Goal: Check status: Check status

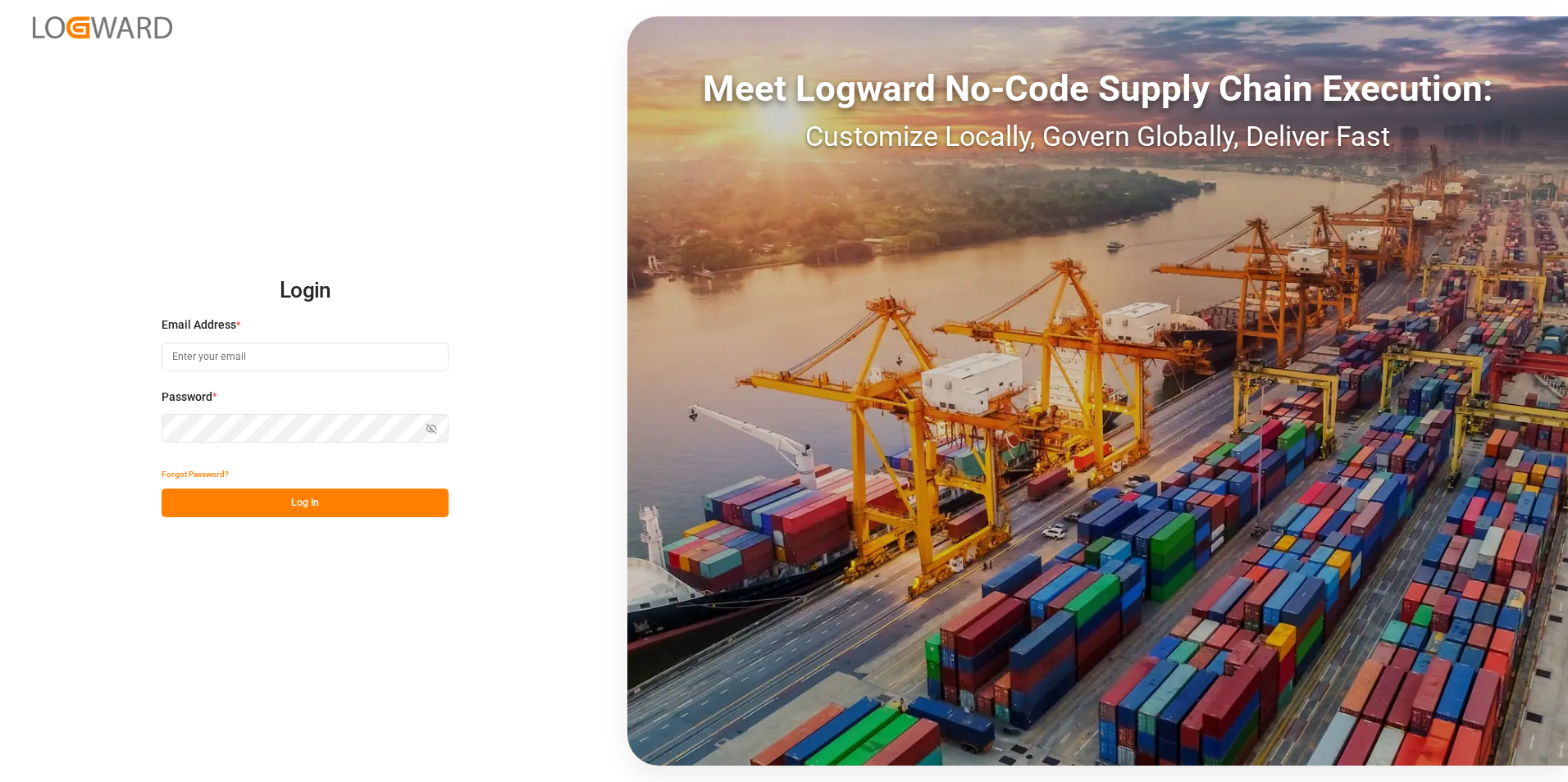
type input "george.vigo@jamindustries.com"
click at [372, 502] on button "Log In" at bounding box center [304, 502] width 287 height 29
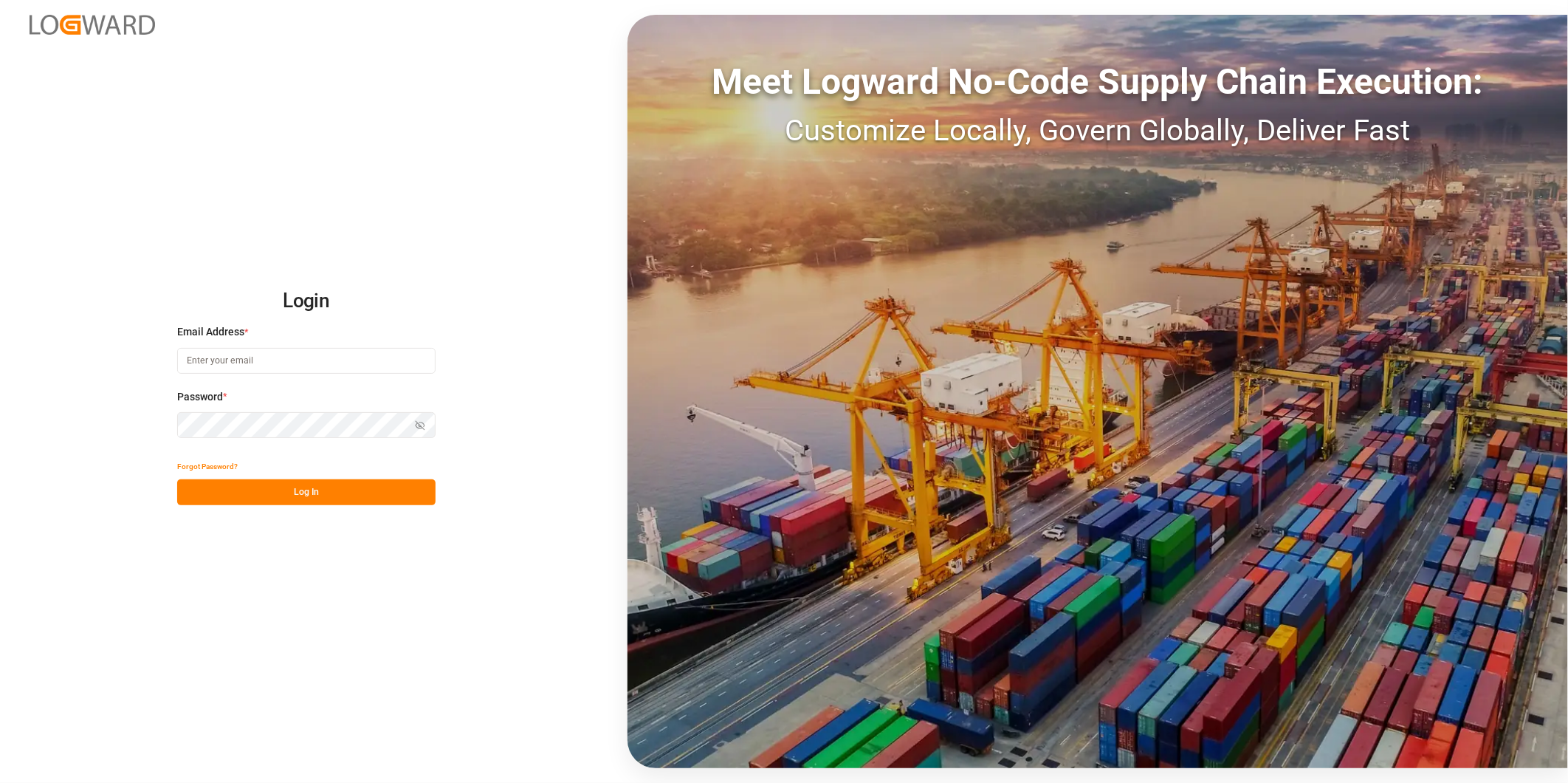
type input "george.vigo@jamindustries.com"
click at [373, 490] on button "Log In" at bounding box center [306, 492] width 258 height 26
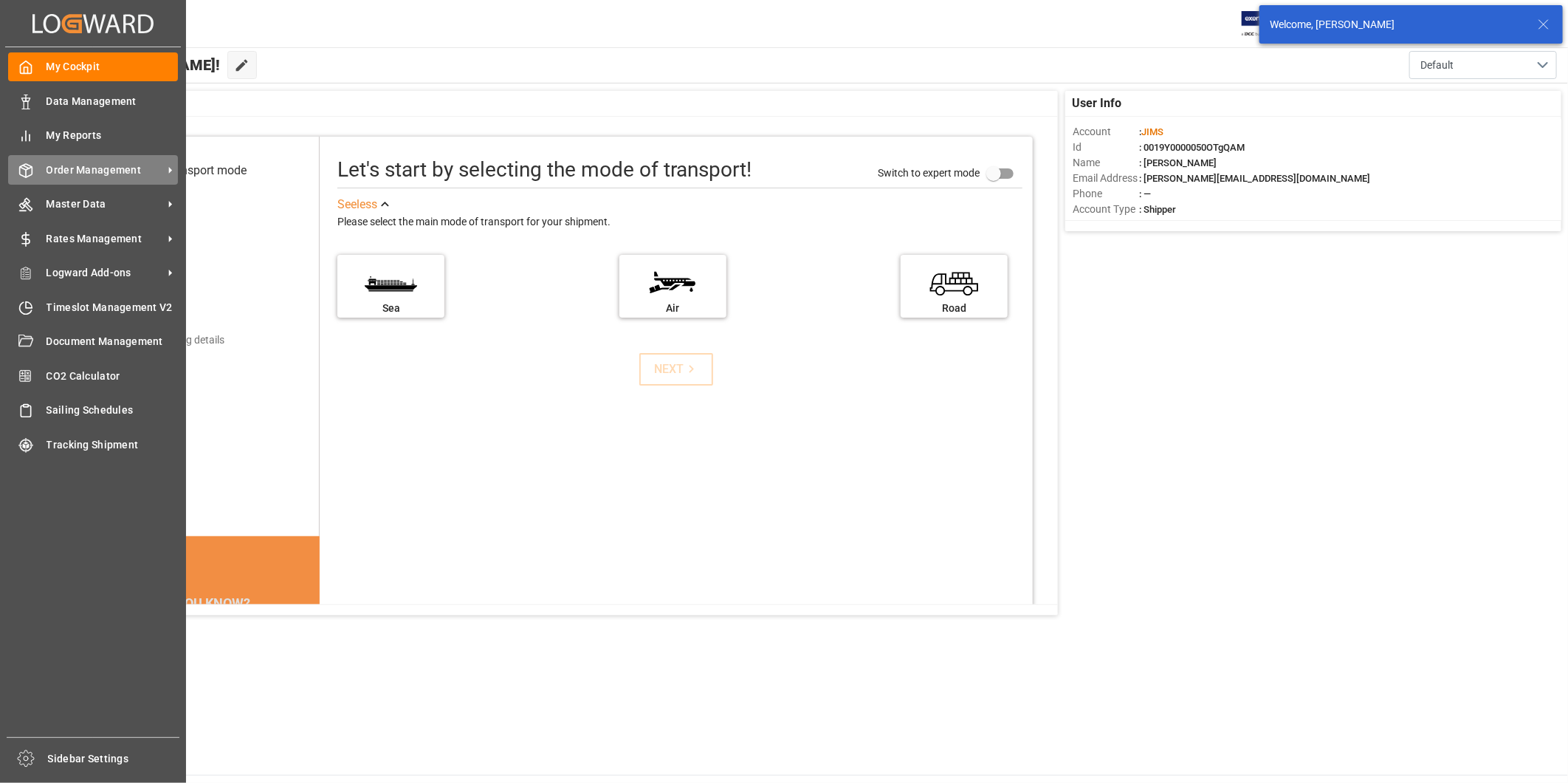
click at [111, 172] on span "Order Management" at bounding box center [104, 170] width 117 height 16
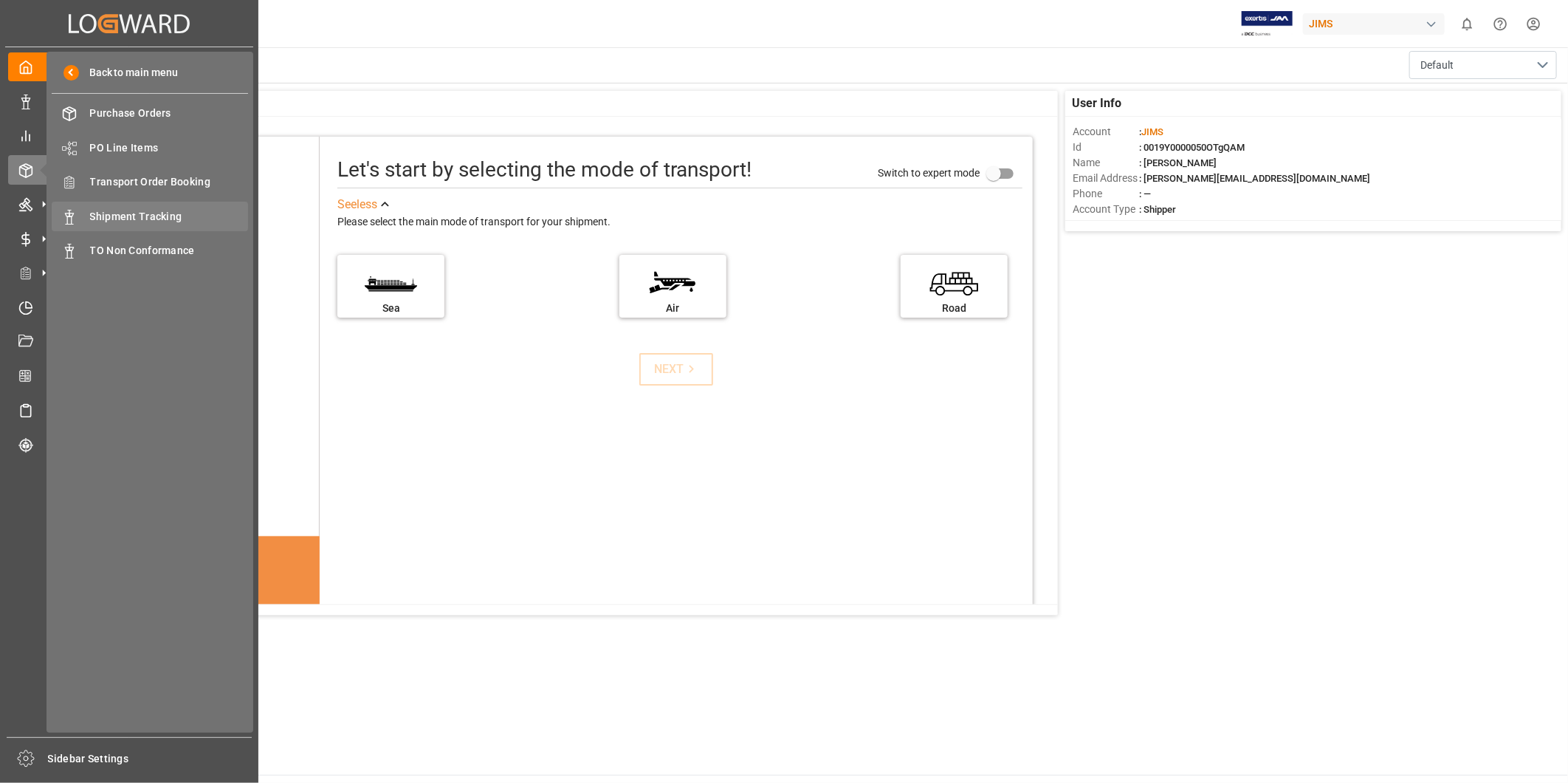
click at [195, 217] on span "Shipment Tracking" at bounding box center [169, 217] width 158 height 16
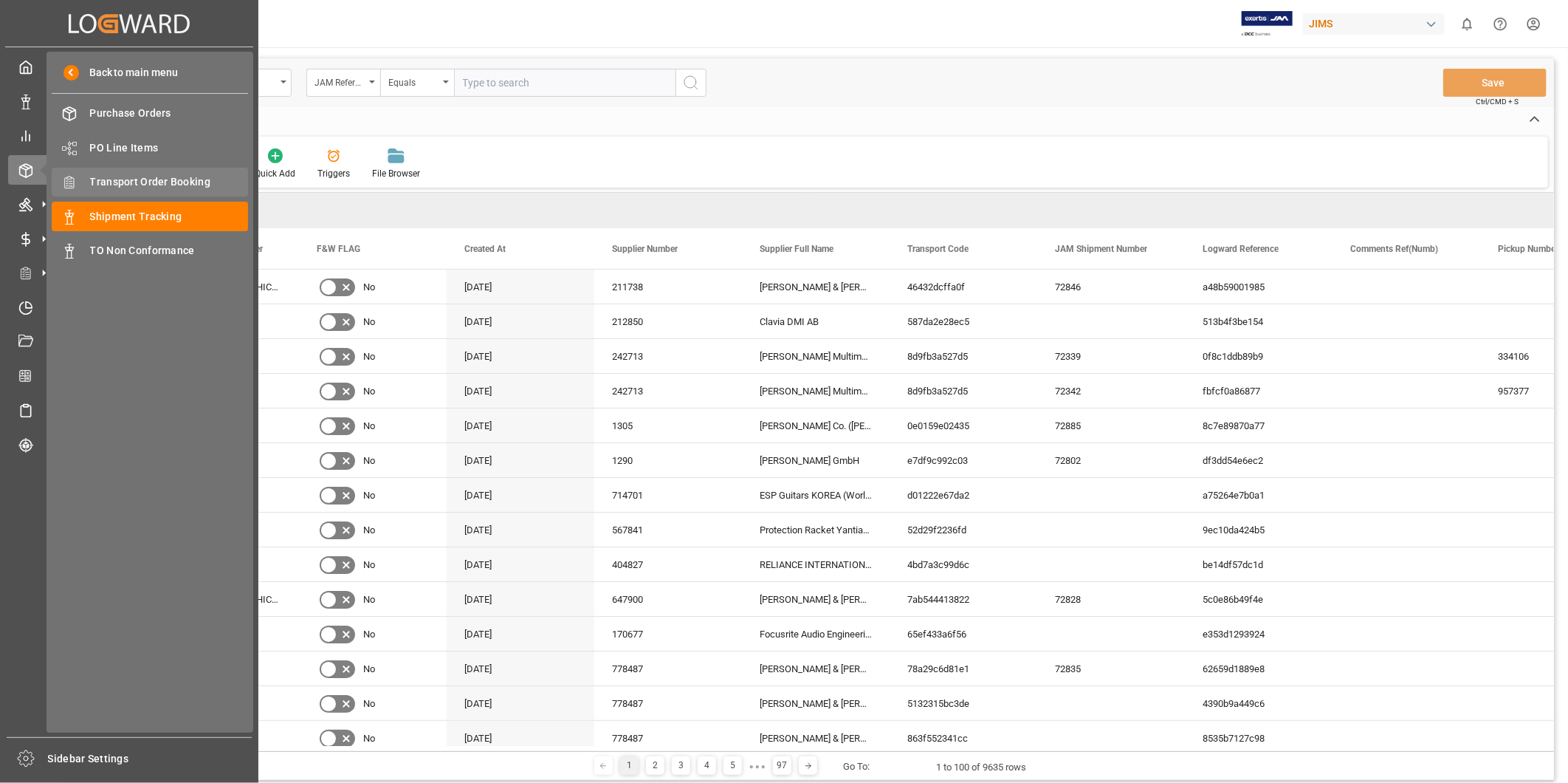
click at [140, 182] on span "Transport Order Booking" at bounding box center [169, 182] width 158 height 16
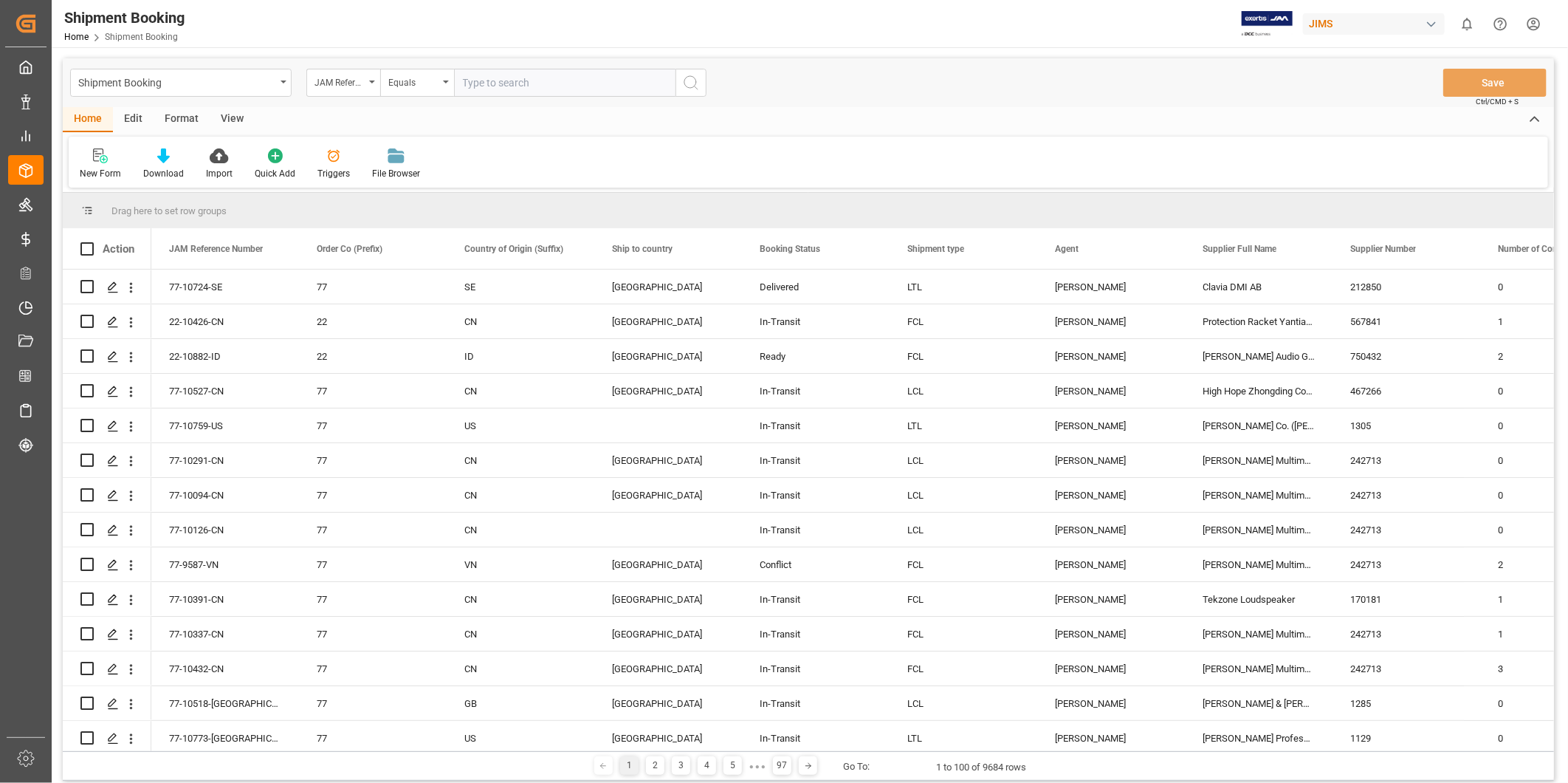
click at [600, 85] on input "text" at bounding box center [565, 83] width 221 height 28
paste input "22-10787-[GEOGRAPHIC_DATA]"
type input "22-10787-[GEOGRAPHIC_DATA]"
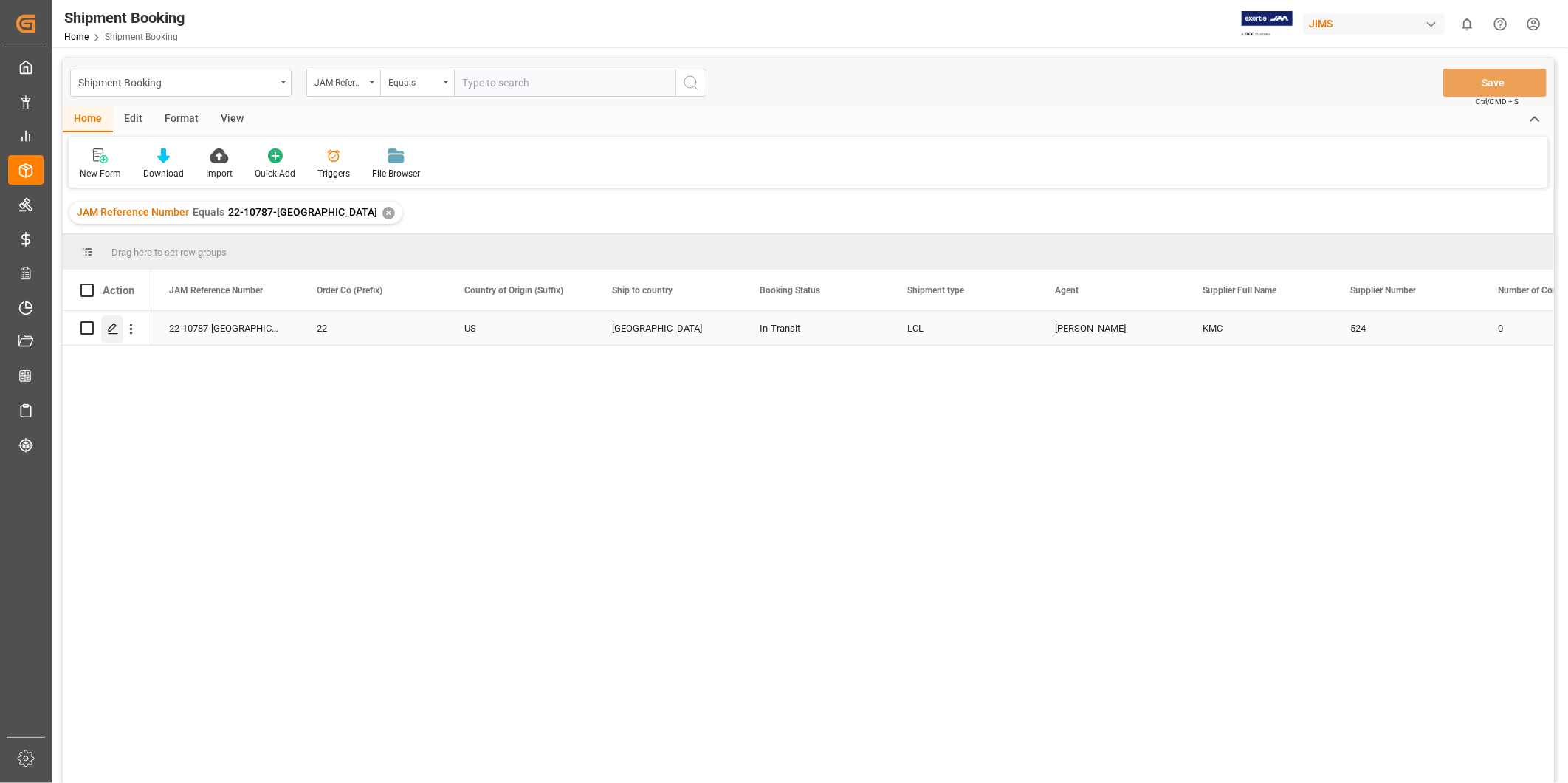
click at [121, 330] on div "Press SPACE to select this row." at bounding box center [112, 329] width 22 height 27
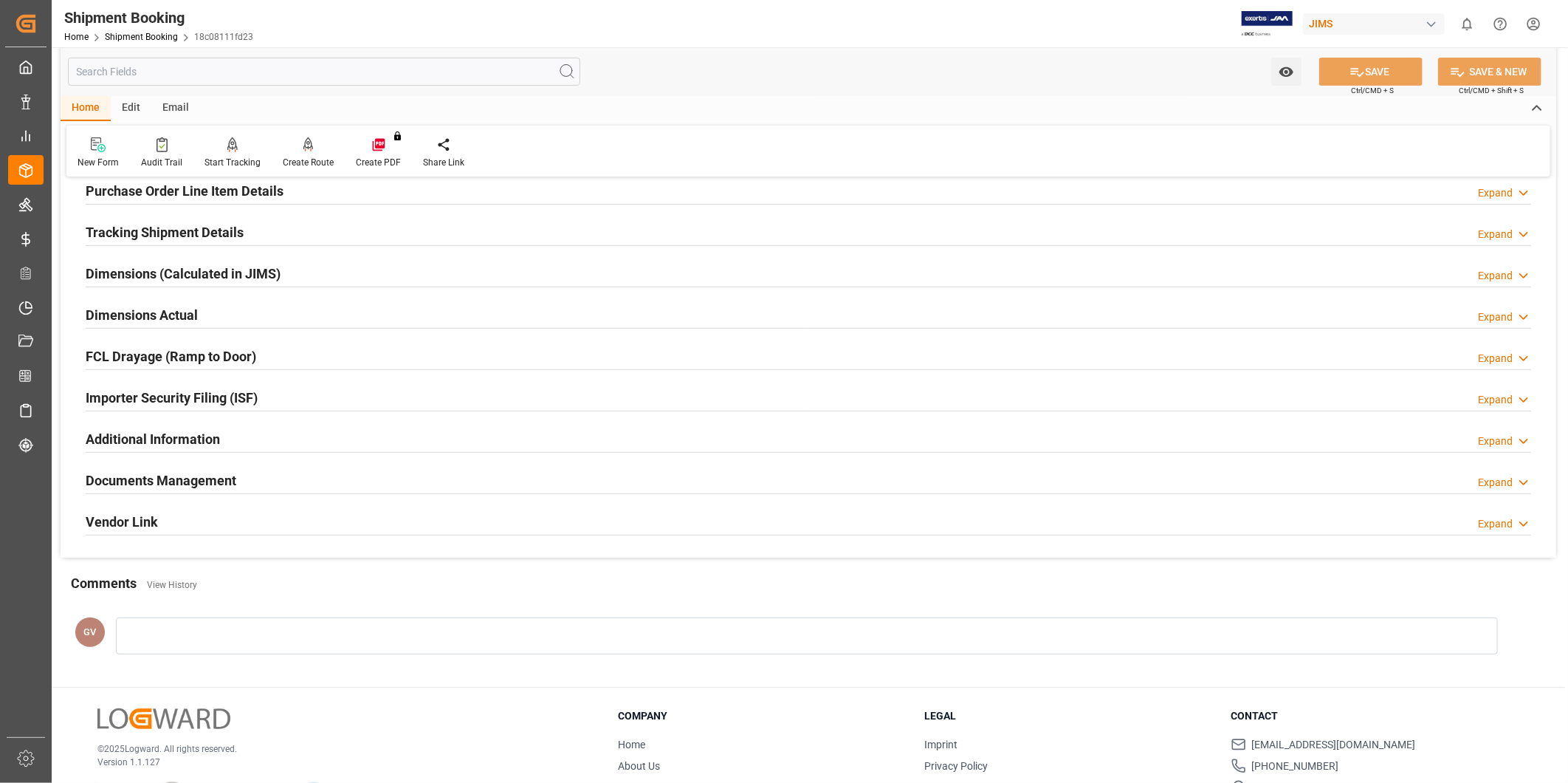
scroll to position [327, 0]
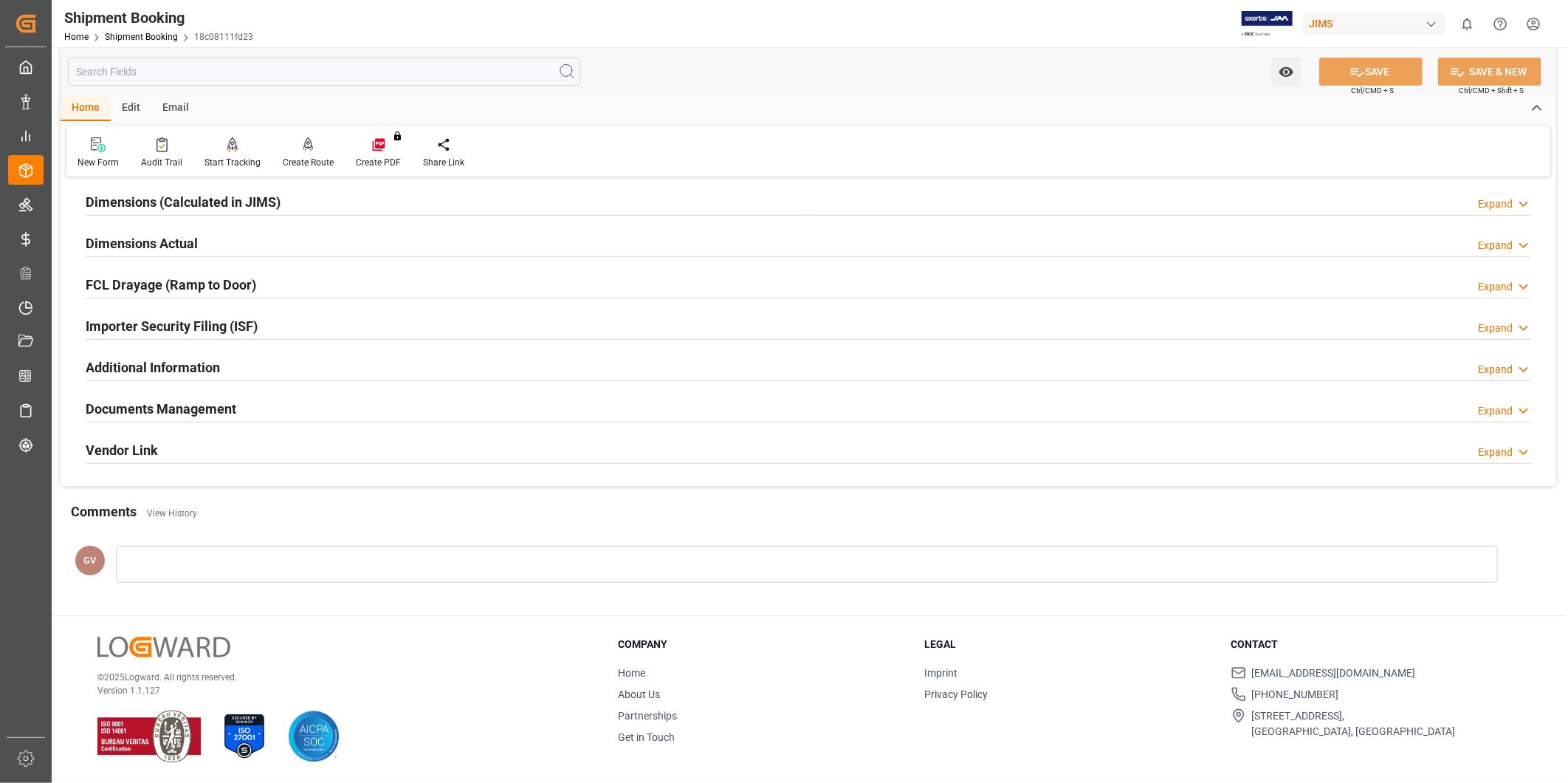
click at [233, 409] on h2 "Documents Management" at bounding box center [161, 408] width 151 height 20
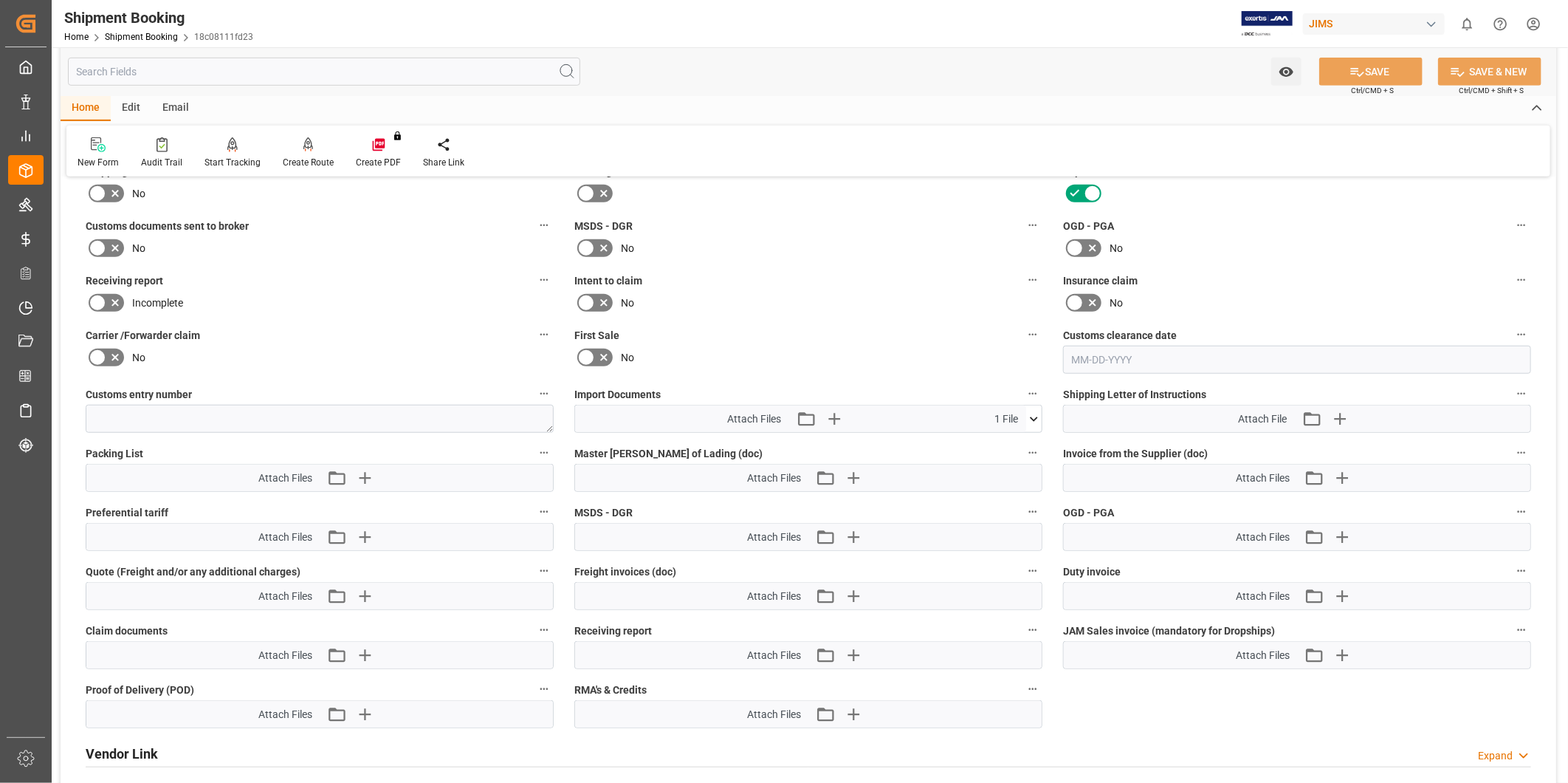
scroll to position [737, 0]
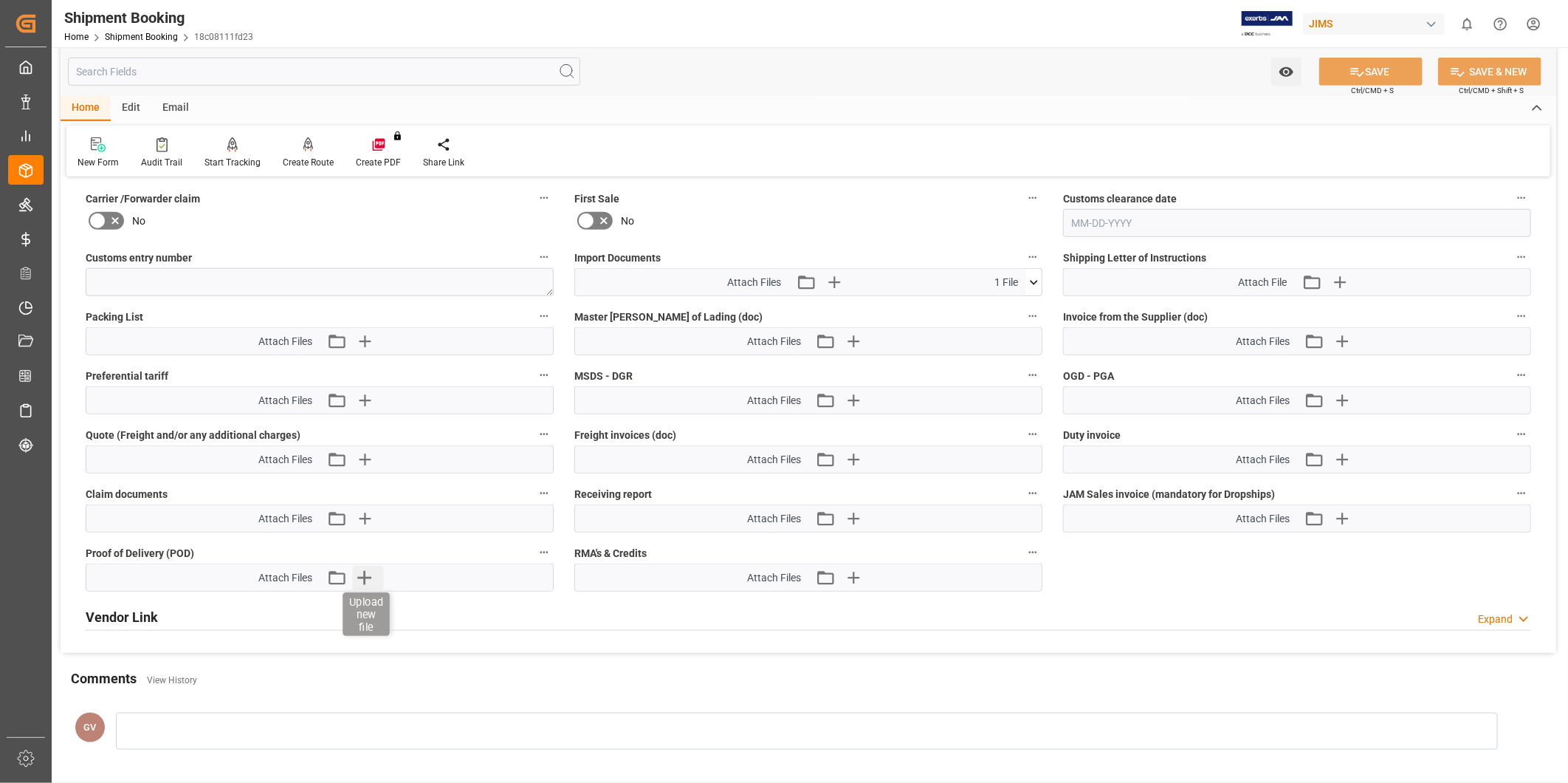
click at [372, 580] on icon "button" at bounding box center [365, 577] width 24 height 24
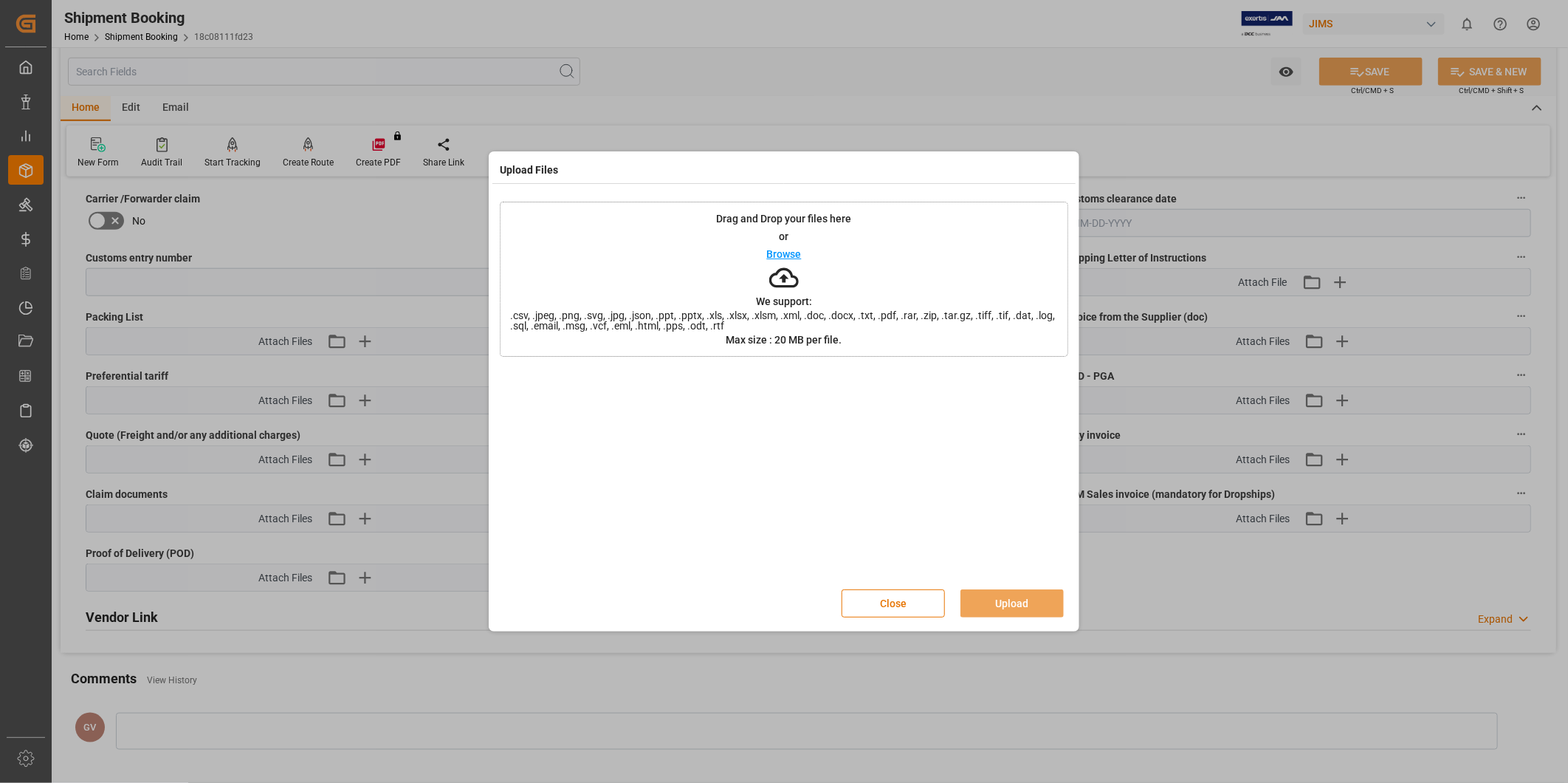
click at [783, 245] on div "Browse" at bounding box center [784, 253] width 35 height 18
drag, startPoint x: 999, startPoint y: 598, endPoint x: 1006, endPoint y: 601, distance: 7.6
click at [999, 599] on button "Upload" at bounding box center [1012, 603] width 104 height 28
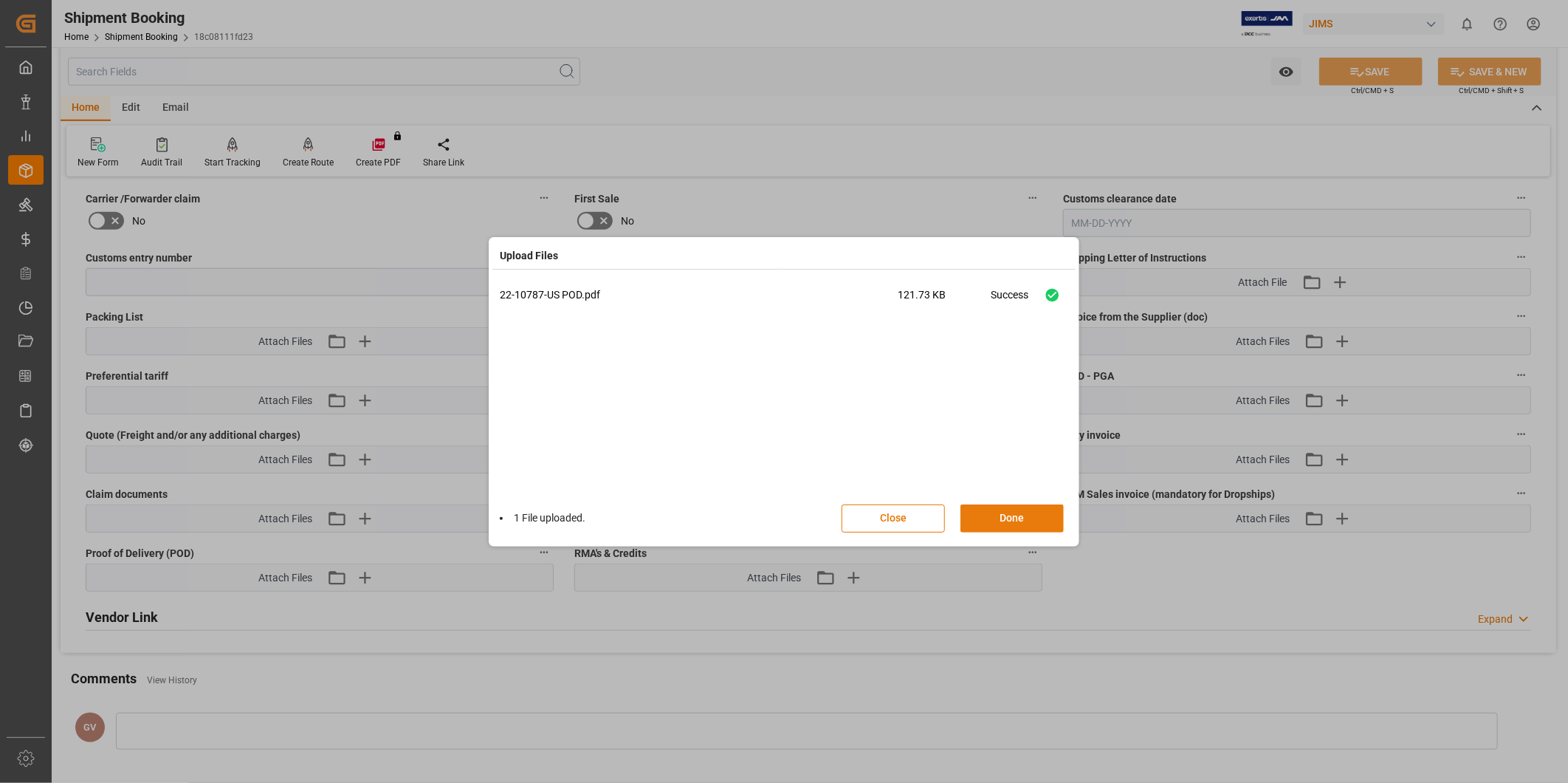
click at [1035, 514] on button "Done" at bounding box center [1012, 519] width 104 height 28
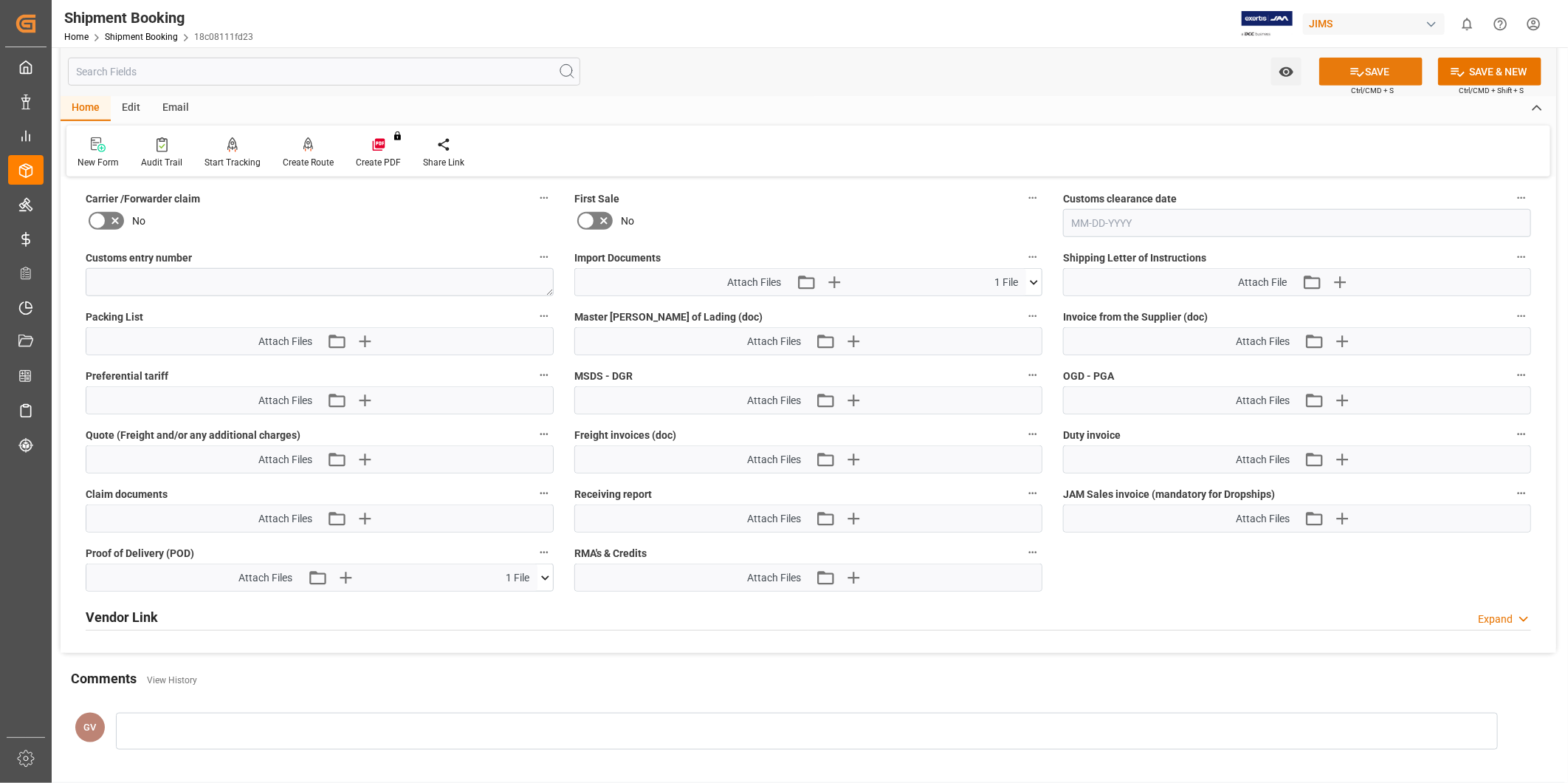
click at [1359, 77] on icon at bounding box center [1357, 72] width 16 height 16
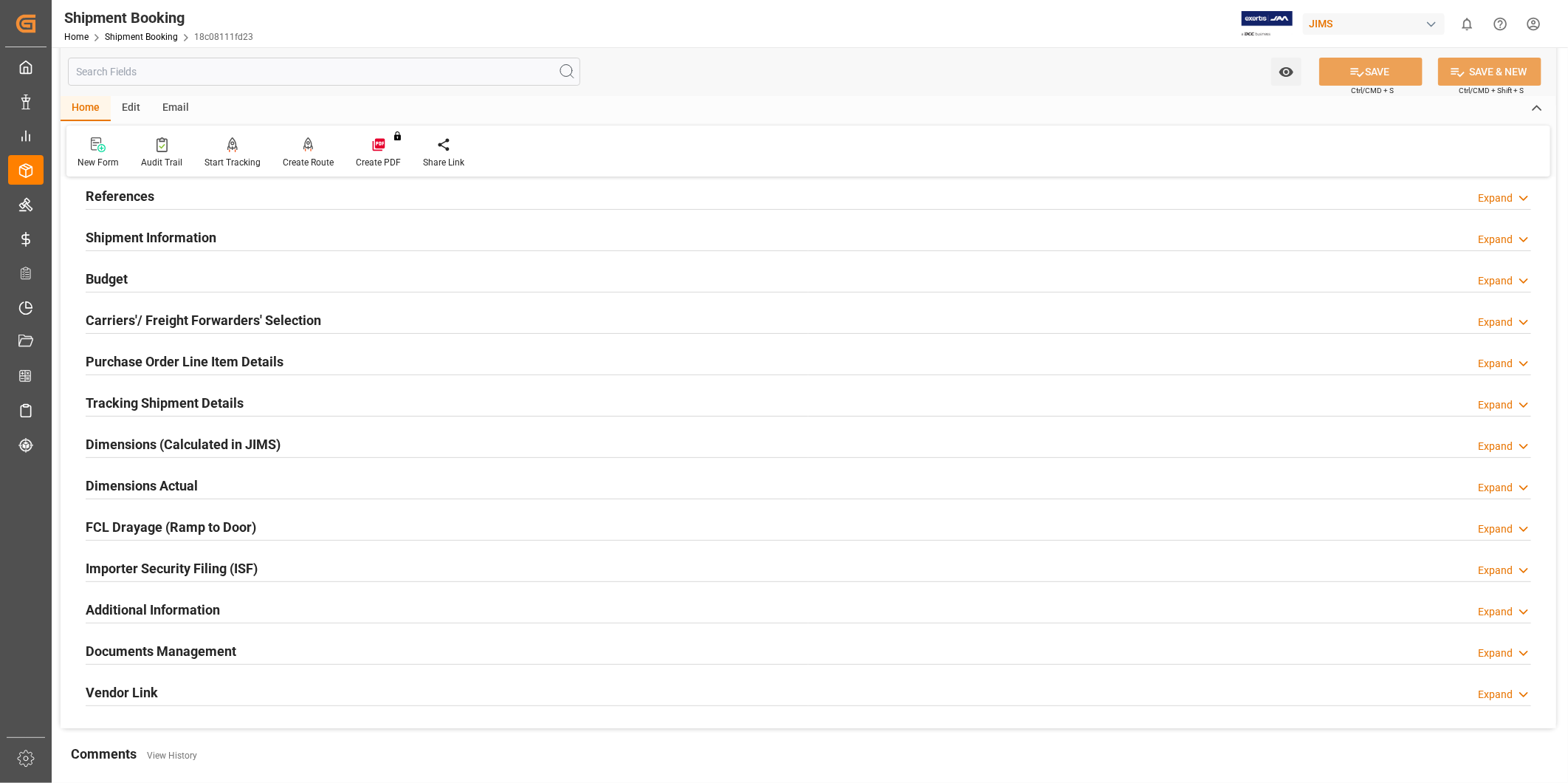
scroll to position [26, 0]
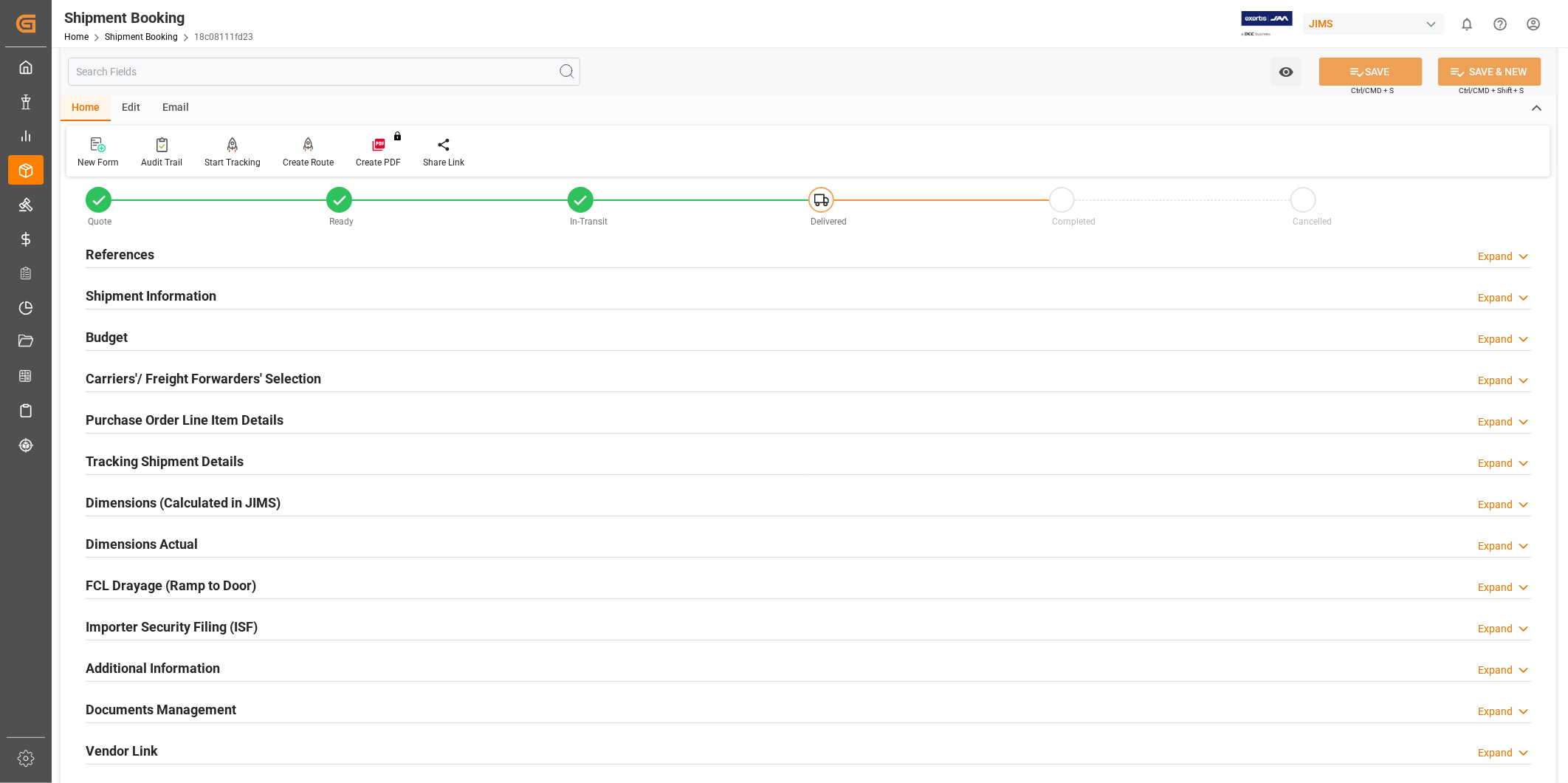
click at [190, 462] on h2 "Tracking Shipment Details" at bounding box center [164, 461] width 158 height 20
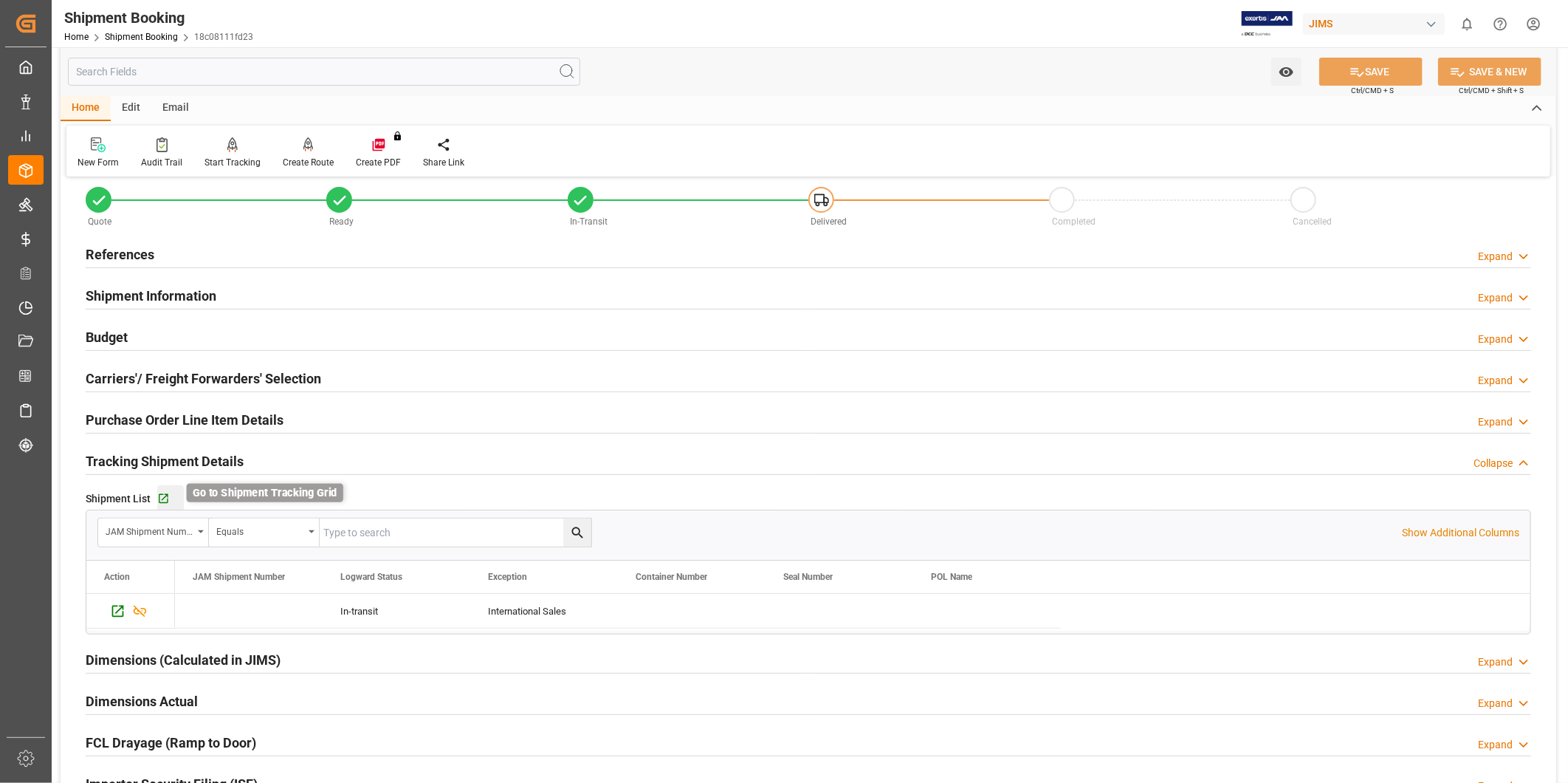
click at [163, 497] on icon "button" at bounding box center [163, 499] width 9 height 9
click at [843, 278] on div "Shipment Information Expand" at bounding box center [808, 296] width 1466 height 42
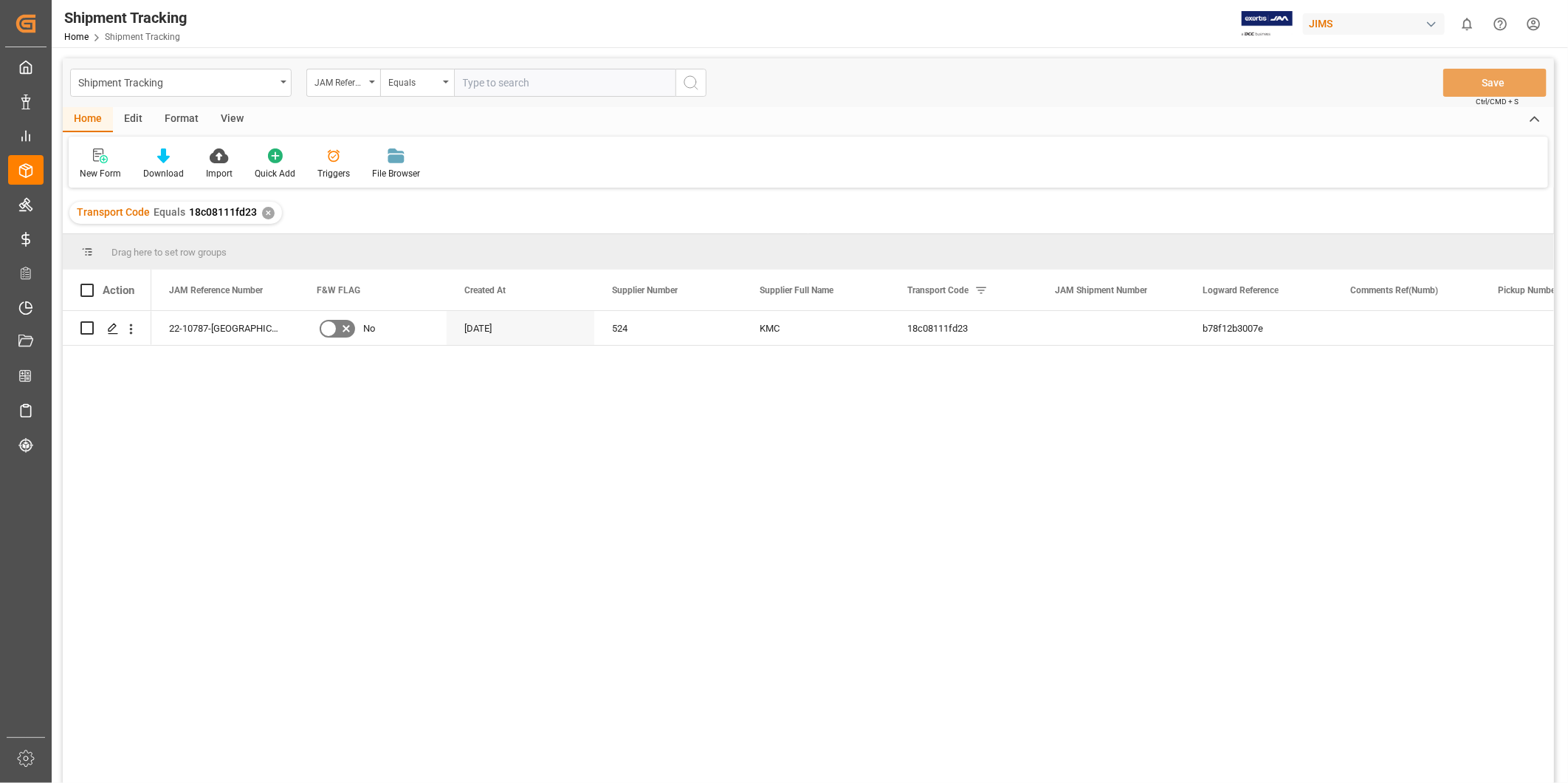
click at [226, 126] on div "View" at bounding box center [231, 119] width 45 height 25
click at [92, 168] on div "Default" at bounding box center [94, 173] width 29 height 13
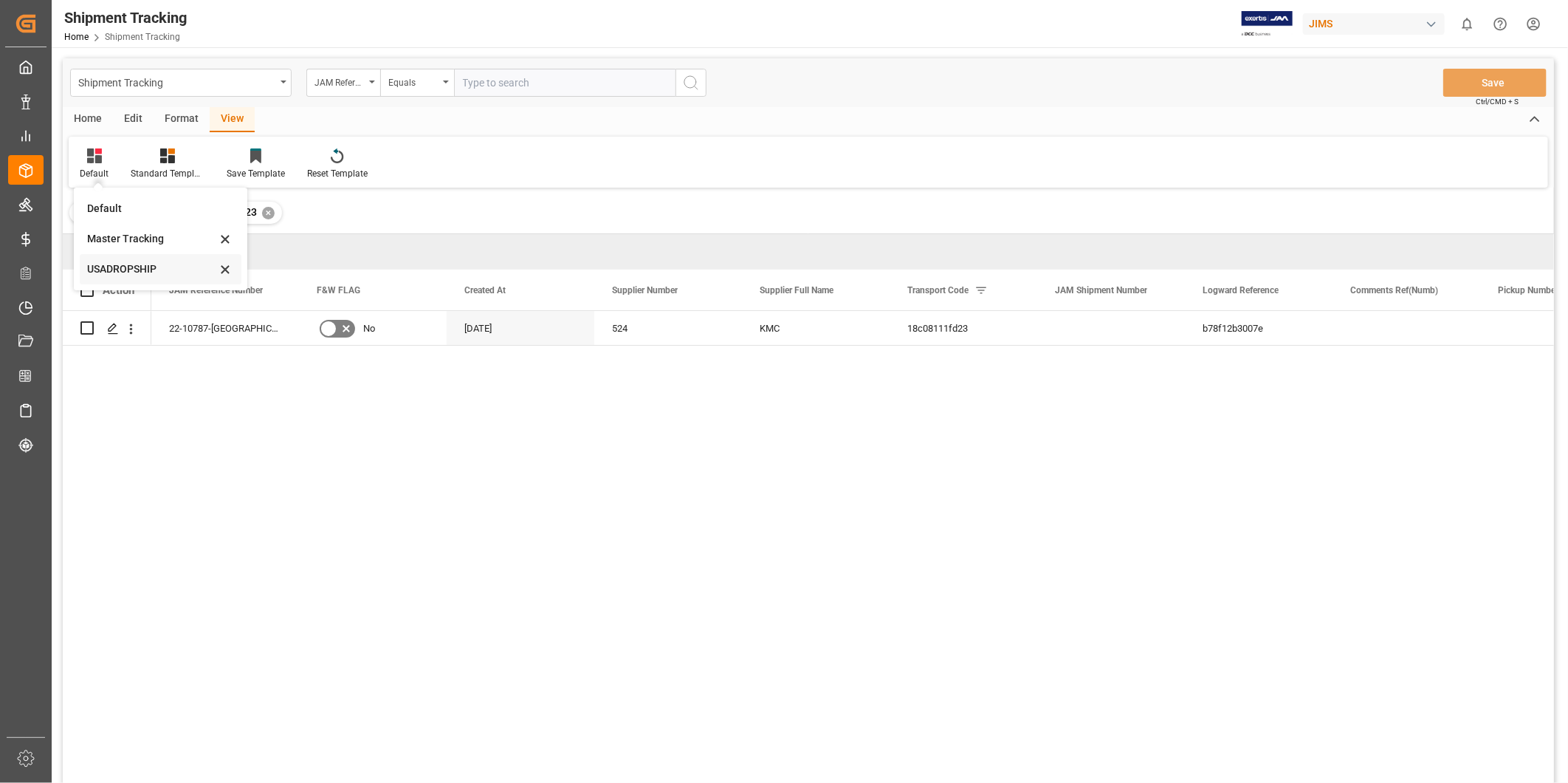
click at [116, 264] on div "USADROPSHIP" at bounding box center [151, 269] width 129 height 16
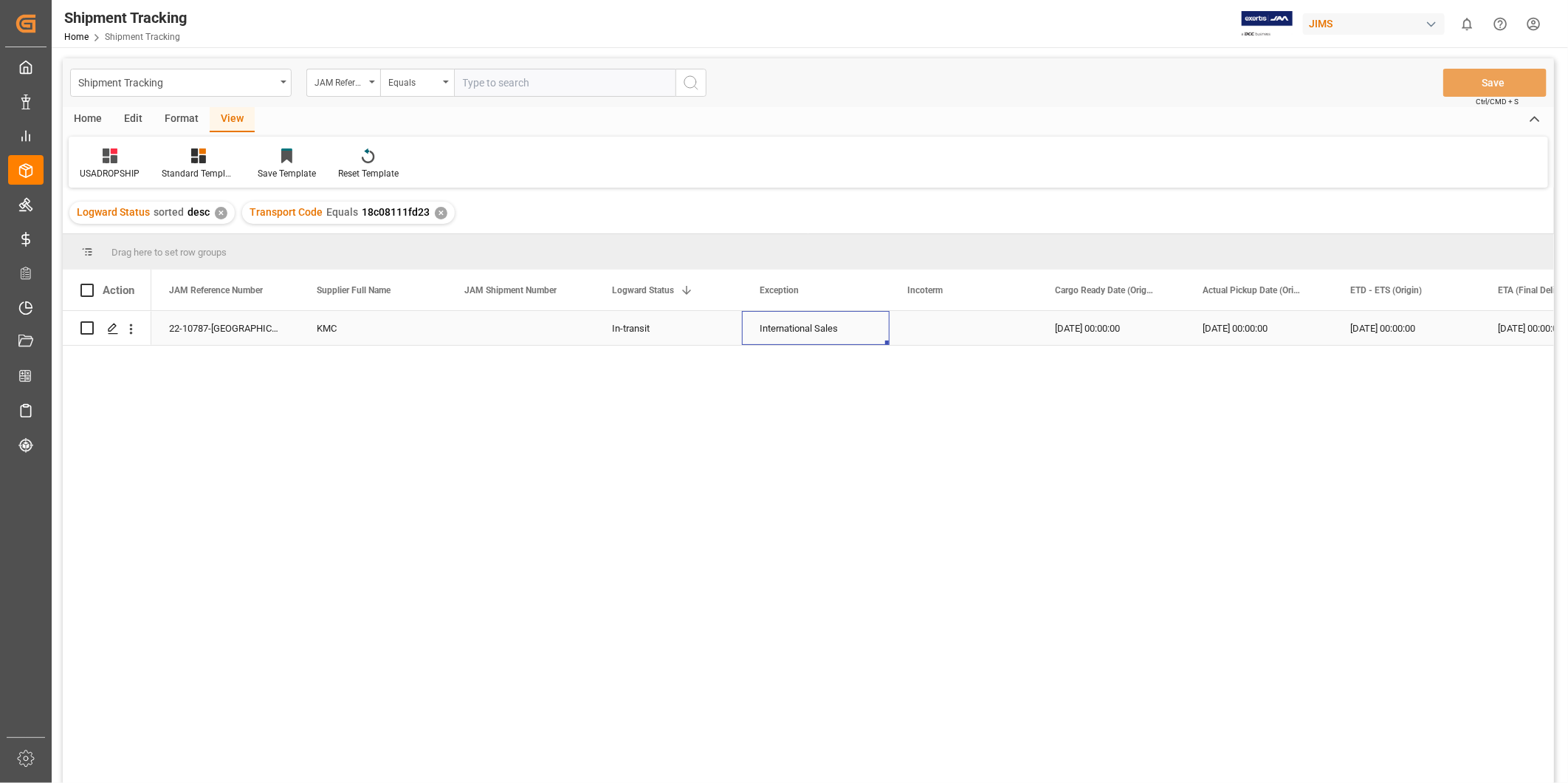
click at [833, 333] on div "International Sales" at bounding box center [815, 328] width 112 height 34
click at [1179, 326] on div "08-29-2025 00:00:00" at bounding box center [1111, 327] width 147 height 34
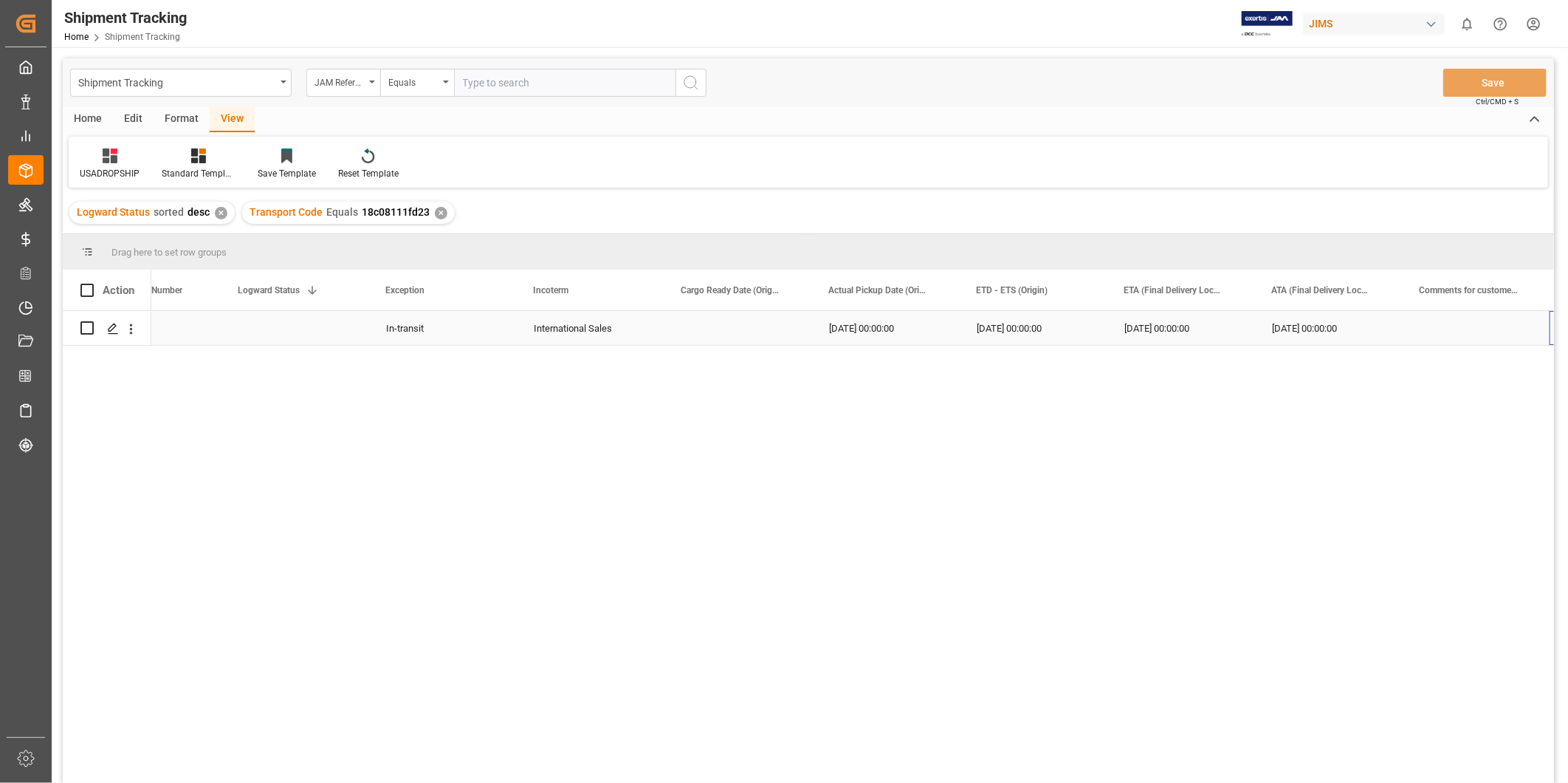
scroll to position [0, 373]
click at [1300, 321] on div "Press SPACE to select this row." at bounding box center [1328, 327] width 147 height 34
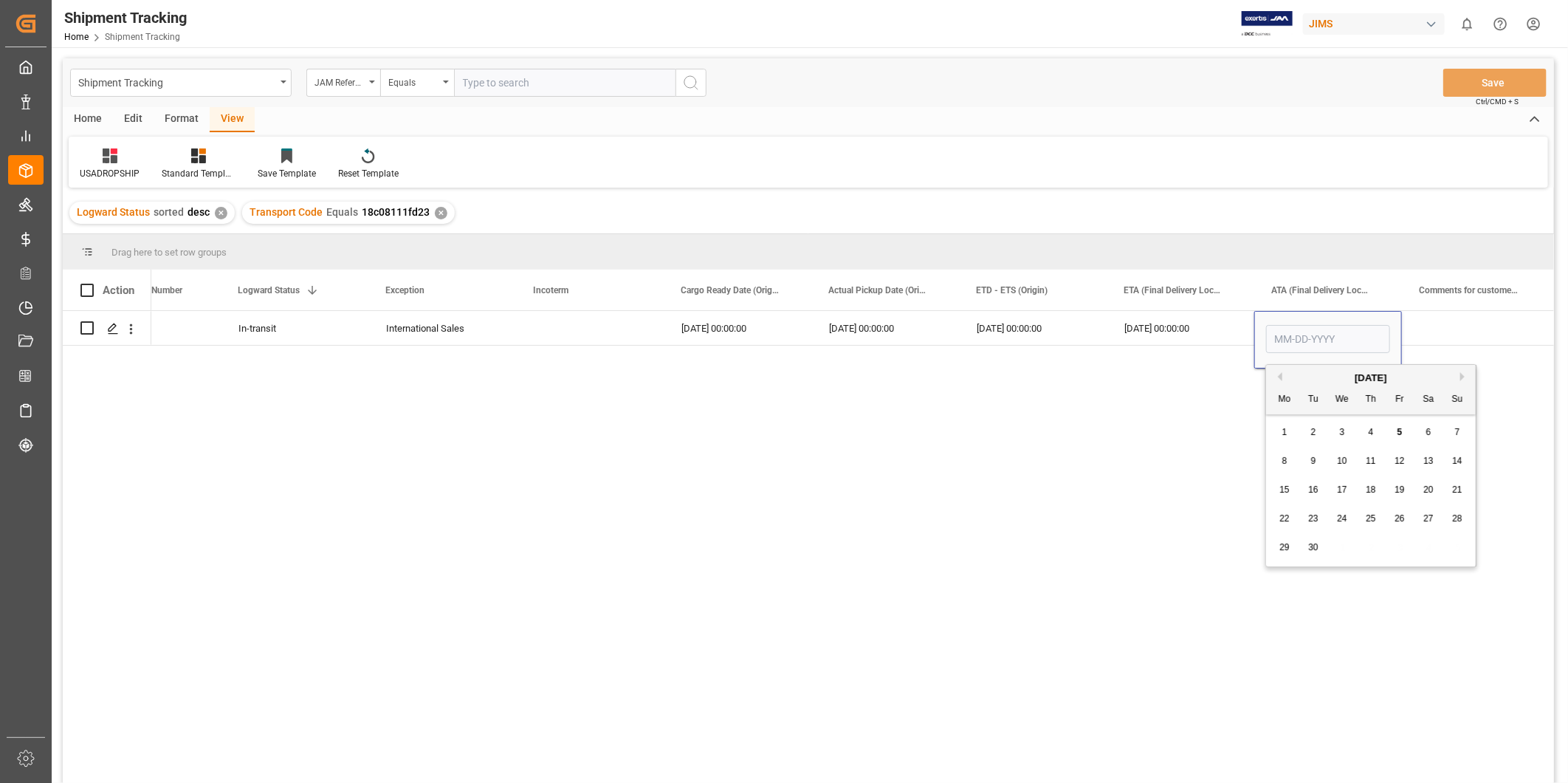
click at [1373, 430] on span "4" at bounding box center [1371, 432] width 5 height 10
type input "09-04-2025"
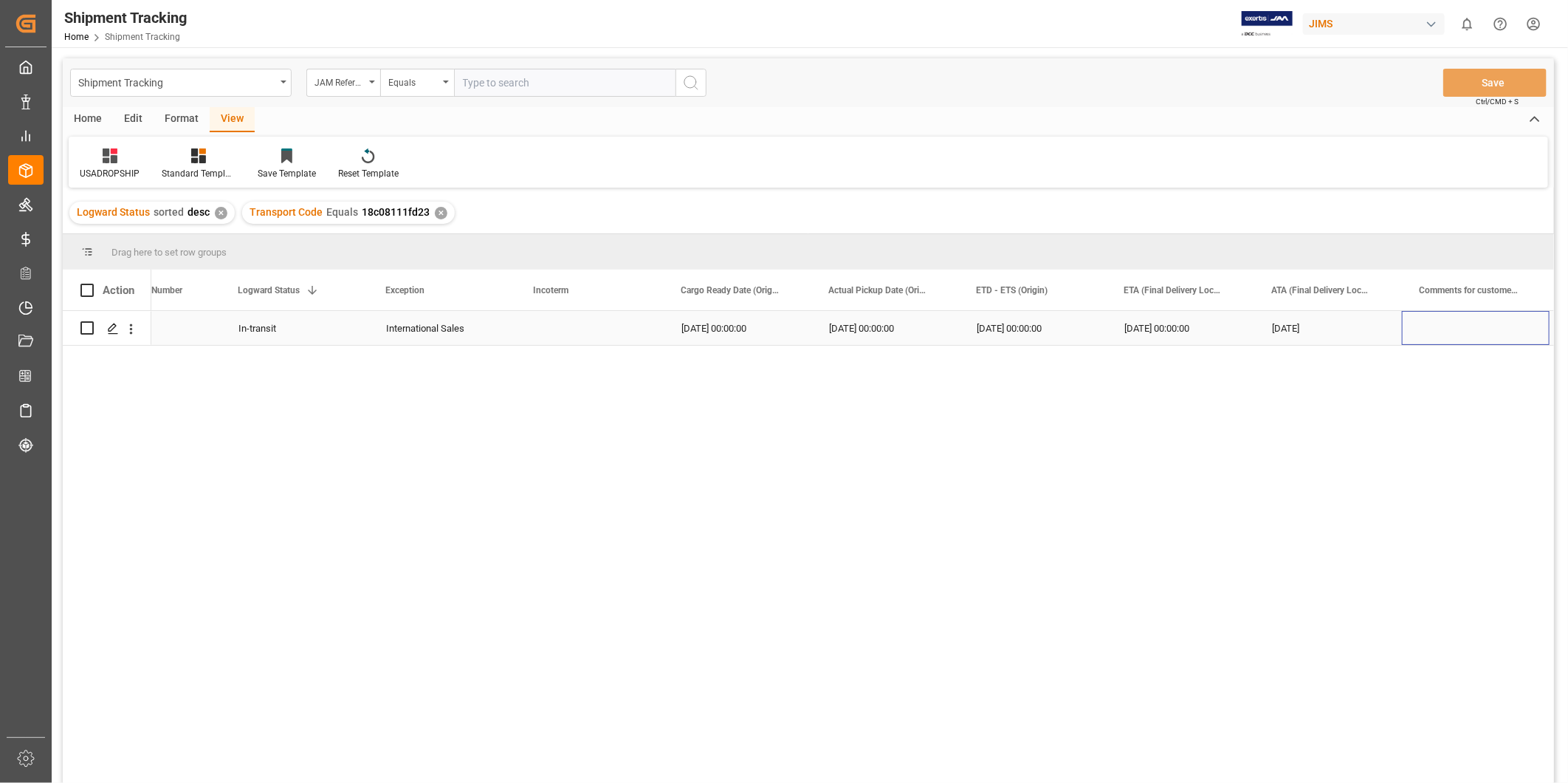
click at [1450, 337] on div "Press SPACE to select this row." at bounding box center [1475, 327] width 147 height 34
click at [1490, 80] on button "Save" at bounding box center [1495, 83] width 104 height 28
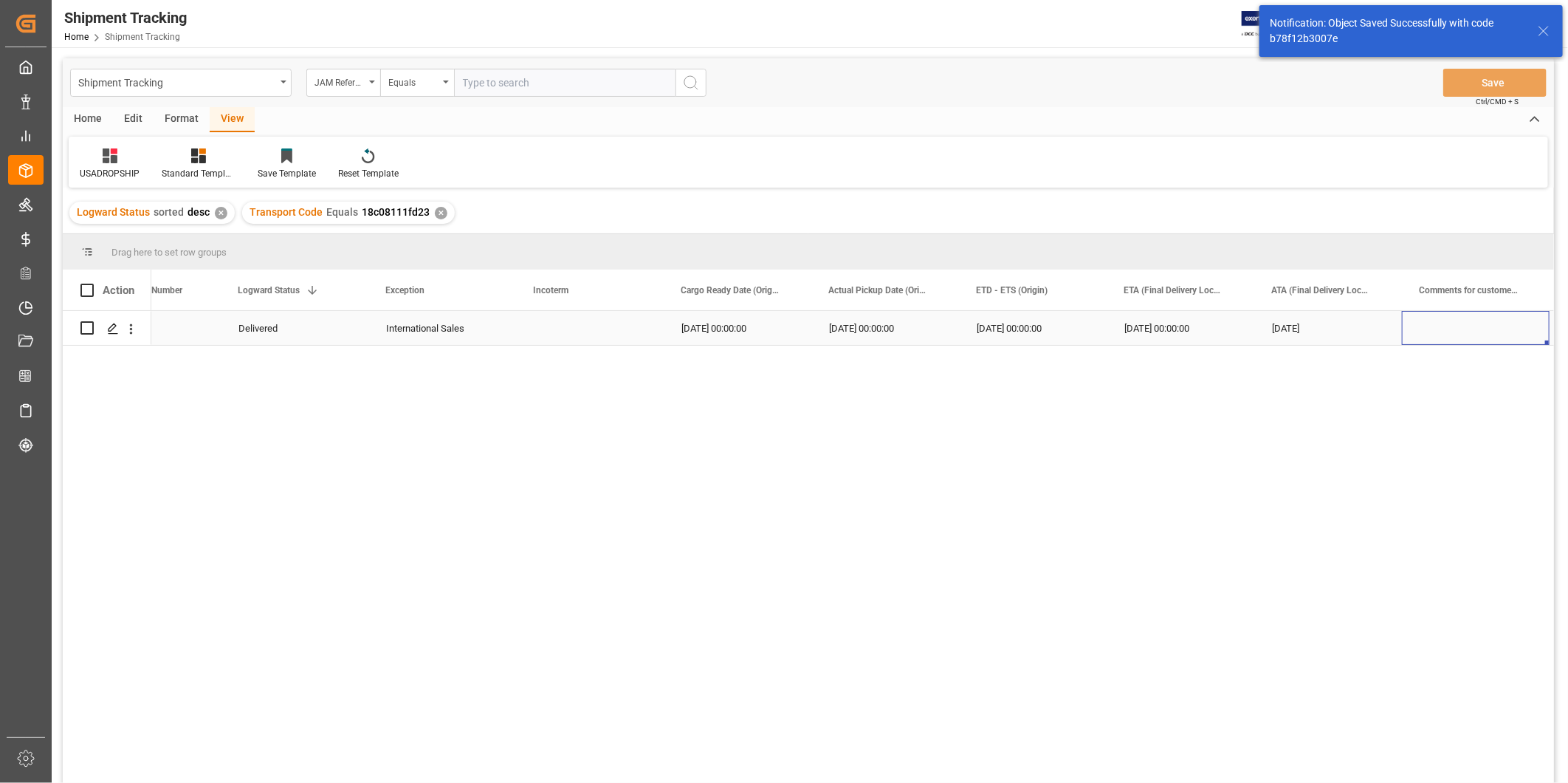
click at [1406, 315] on div "Press SPACE to select this row." at bounding box center [1475, 327] width 147 height 34
